Goal: Information Seeking & Learning: Check status

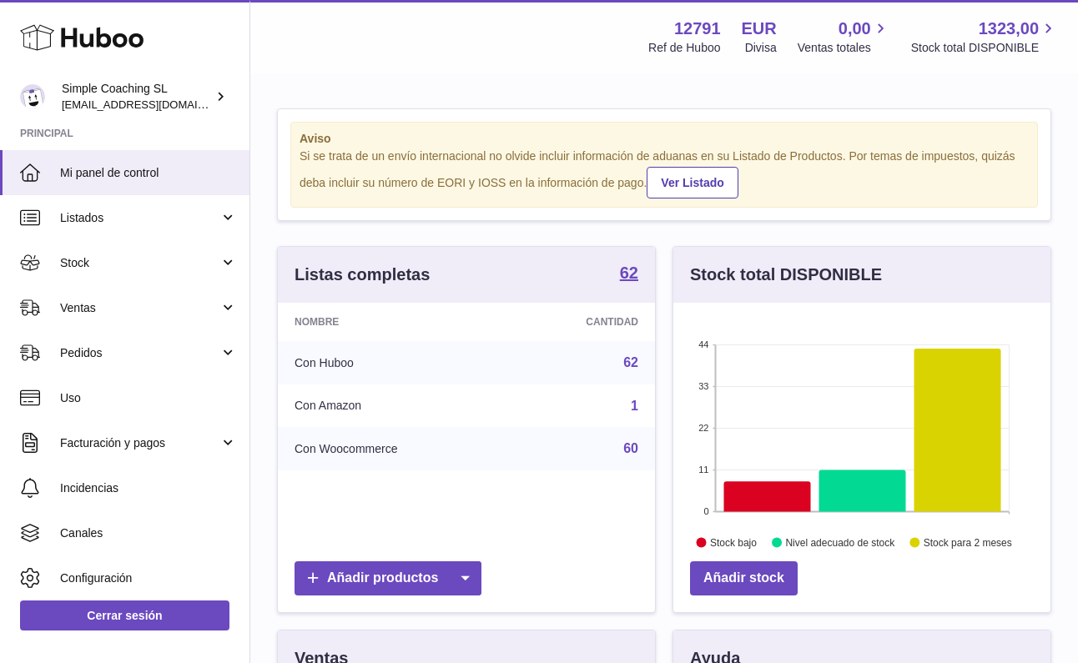
scroll to position [260, 377]
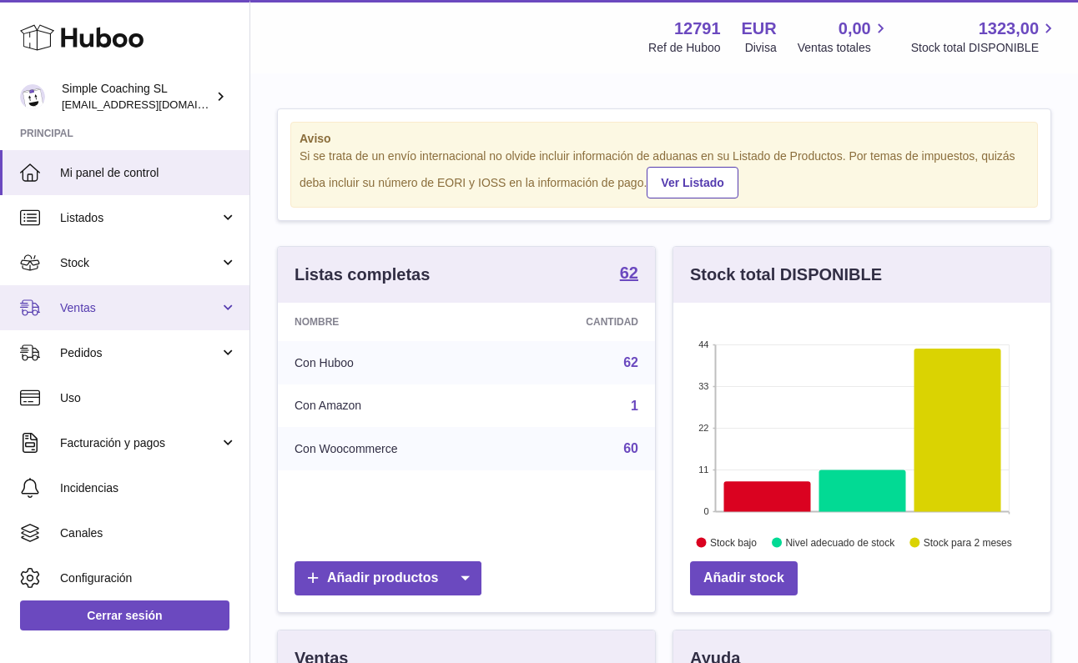
click at [138, 302] on span "Ventas" at bounding box center [139, 308] width 159 height 16
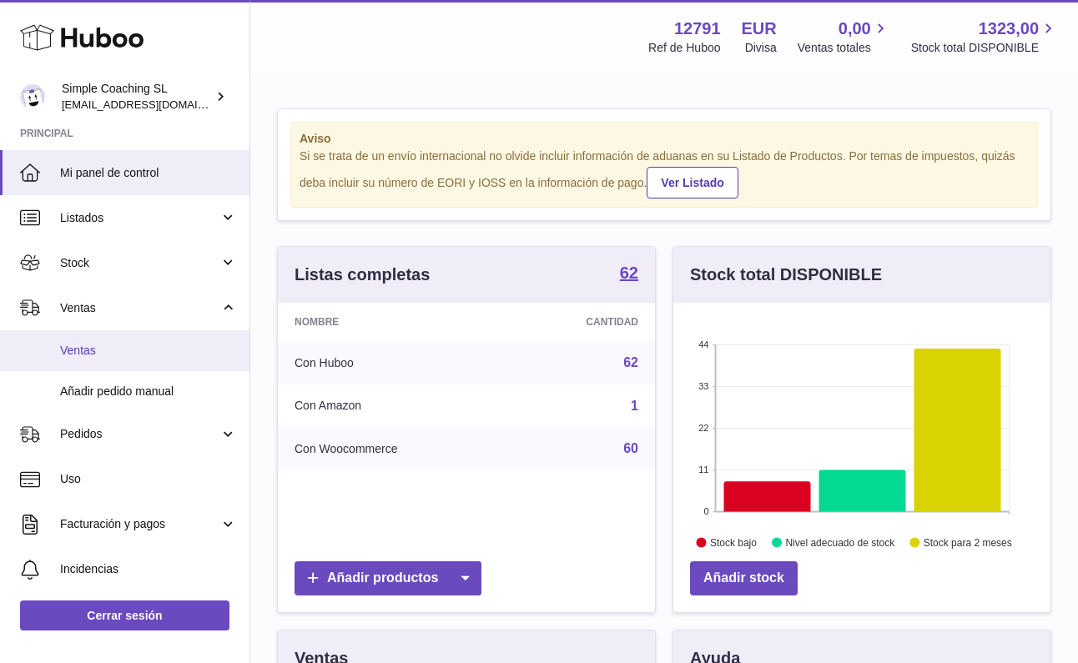
click at [134, 356] on link "Ventas" at bounding box center [125, 350] width 250 height 41
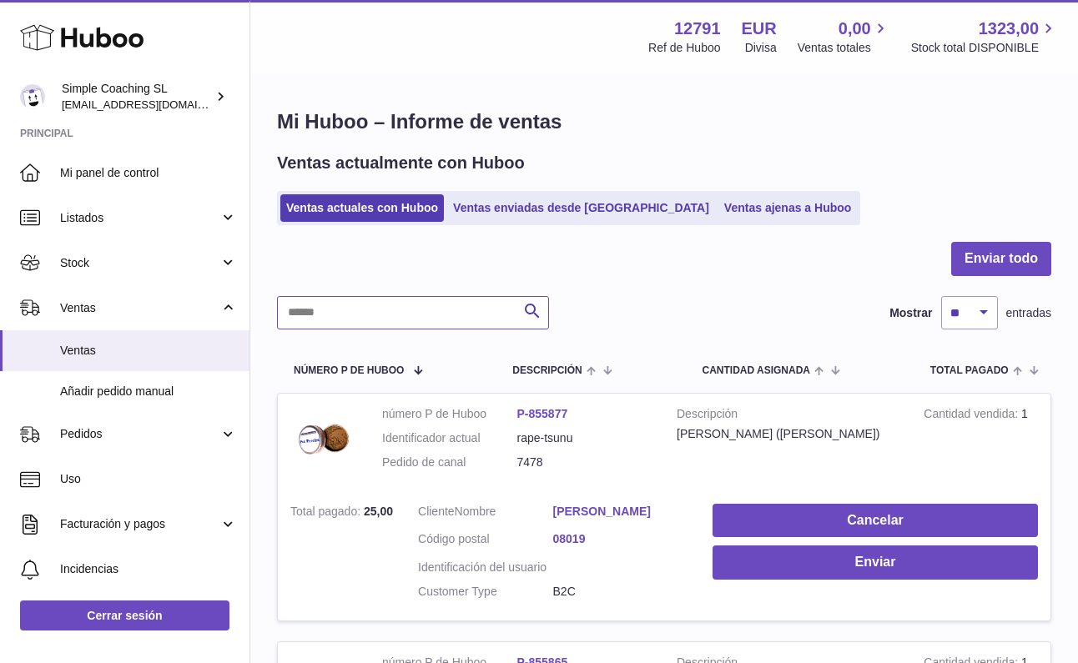
click at [356, 314] on input "text" at bounding box center [413, 312] width 272 height 33
type input "****"
click at [566, 514] on link "[PERSON_NAME]" at bounding box center [620, 512] width 135 height 16
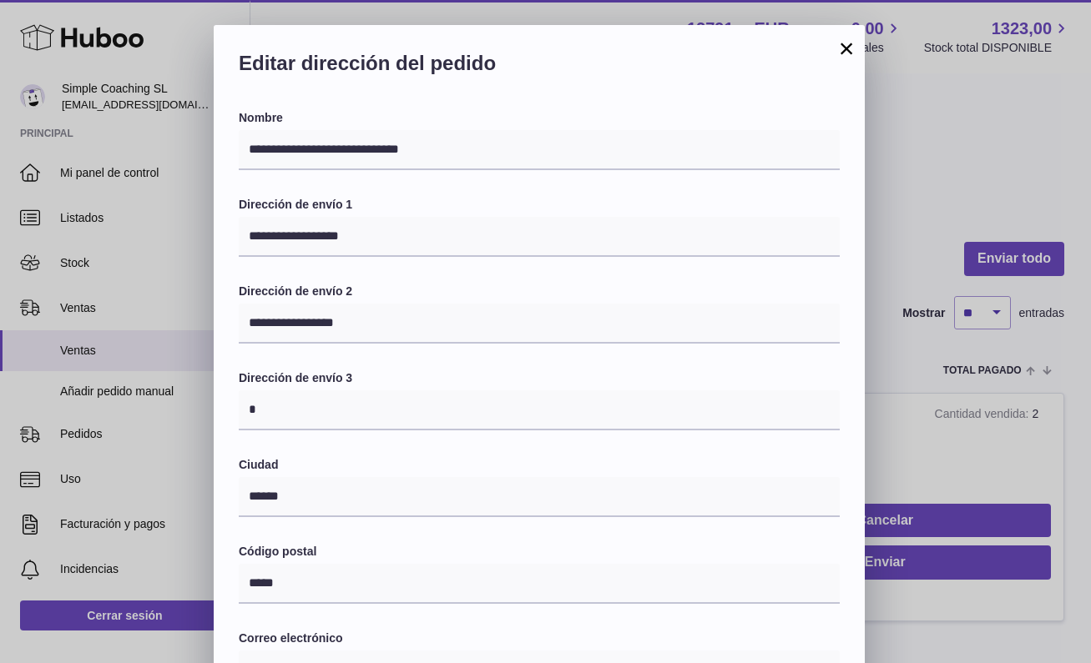
scroll to position [220, 0]
